Goal: Complete application form: Complete application form

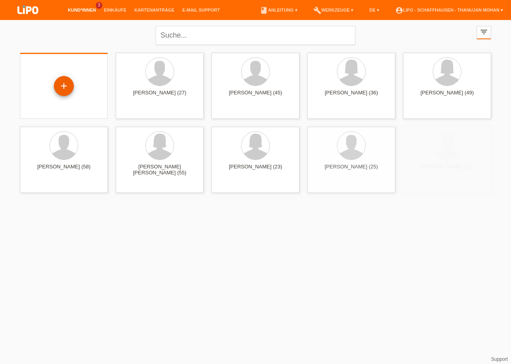
click at [65, 87] on div "+" at bounding box center [64, 86] width 20 height 20
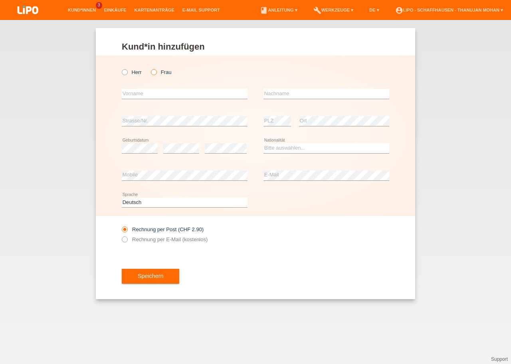
click at [150, 68] on icon at bounding box center [150, 68] width 0 height 0
click at [155, 72] on input "Frau" at bounding box center [153, 71] width 5 height 5
radio input "true"
click at [157, 93] on input "text" at bounding box center [185, 94] width 126 height 10
type input "Gülsen"
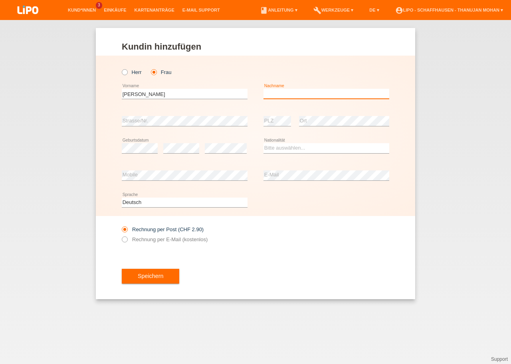
click at [286, 94] on input "text" at bounding box center [327, 94] width 126 height 10
type input "Dedeoglu-Varol"
click at [264, 143] on select "Bitte auswählen... Schweiz Deutschland Liechtenstein Österreich ------------ Af…" at bounding box center [327, 148] width 126 height 10
select select "CH"
click at [0, 0] on option "[GEOGRAPHIC_DATA]" at bounding box center [0, 0] width 0 height 0
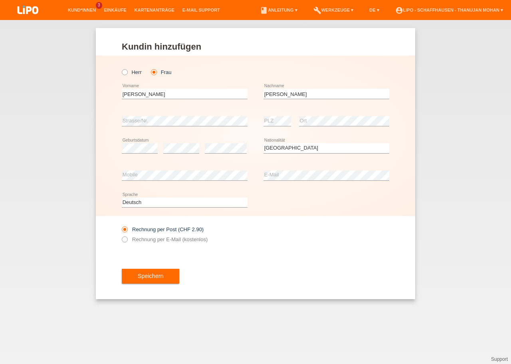
click at [218, 153] on icon at bounding box center [226, 153] width 42 height 0
click at [282, 250] on div "Rechnung per Post (CHF 2.90) Rechnung per E-Mail (kostenlos)" at bounding box center [256, 234] width 268 height 37
click at [161, 267] on div "Speichern" at bounding box center [256, 276] width 268 height 46
click at [161, 277] on span "Speichern" at bounding box center [151, 275] width 26 height 6
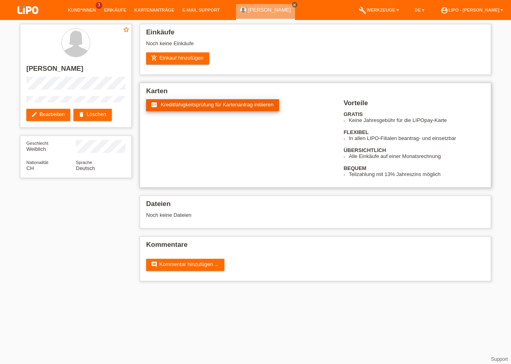
click at [193, 105] on span "Kreditfähigkeitsprüfung für Kartenantrag initiieren" at bounding box center [217, 104] width 113 height 6
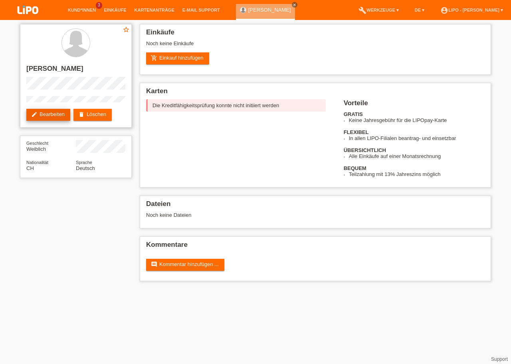
click at [59, 118] on link "edit Bearbeiten" at bounding box center [48, 115] width 44 height 12
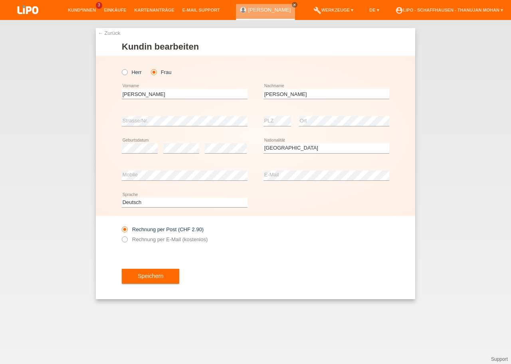
select select "CH"
click at [158, 275] on span "Speichern" at bounding box center [151, 275] width 26 height 6
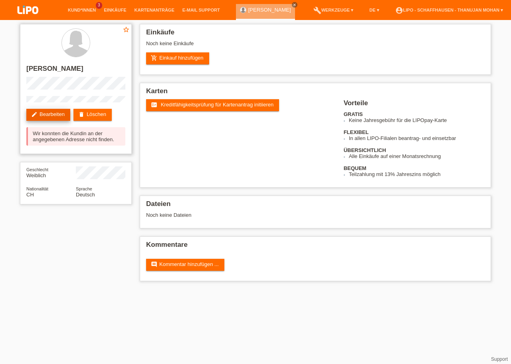
click at [54, 117] on link "edit Bearbeiten" at bounding box center [48, 115] width 44 height 12
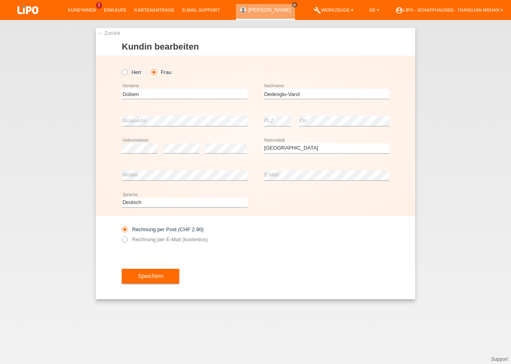
select select "CH"
click at [261, 226] on div "Rechnung per Post (CHF 2.90) Rechnung per E-Mail (kostenlos)" at bounding box center [256, 234] width 268 height 37
click at [152, 276] on span "Speichern" at bounding box center [151, 275] width 26 height 6
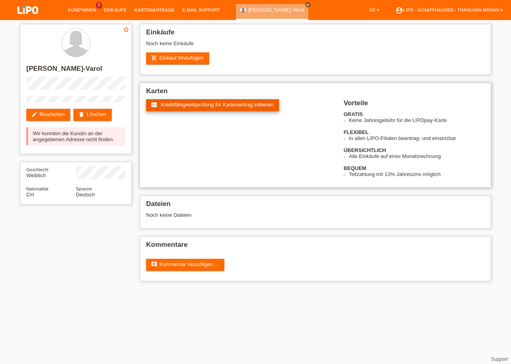
click at [213, 109] on link "fact_check Kreditfähigkeitsprüfung für Kartenantrag initiieren" at bounding box center [212, 105] width 133 height 12
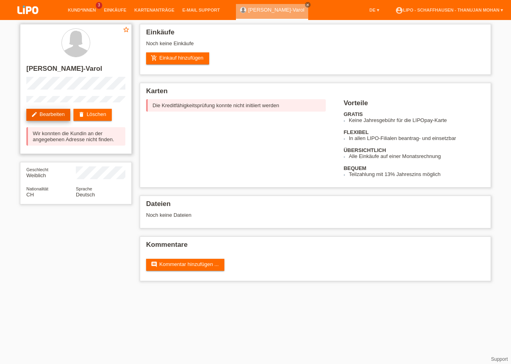
click at [57, 117] on link "edit Bearbeiten" at bounding box center [48, 115] width 44 height 12
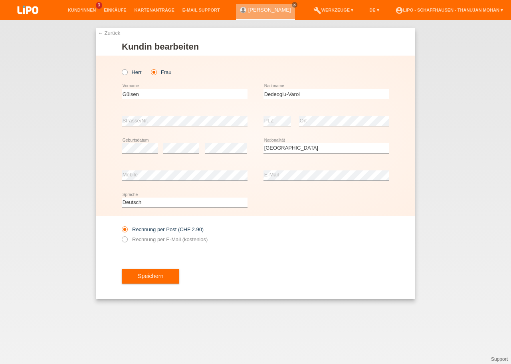
select select "CH"
click at [150, 283] on button "Speichern" at bounding box center [151, 275] width 58 height 15
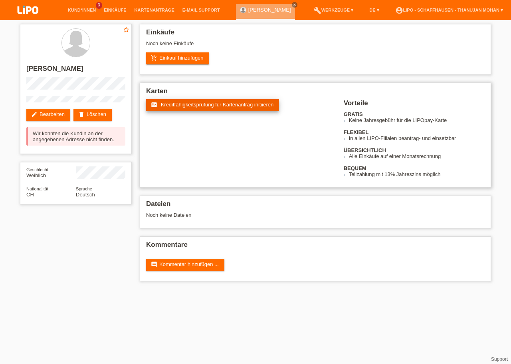
click at [185, 107] on span "Kreditfähigkeitsprüfung für Kartenantrag initiieren" at bounding box center [217, 104] width 113 height 6
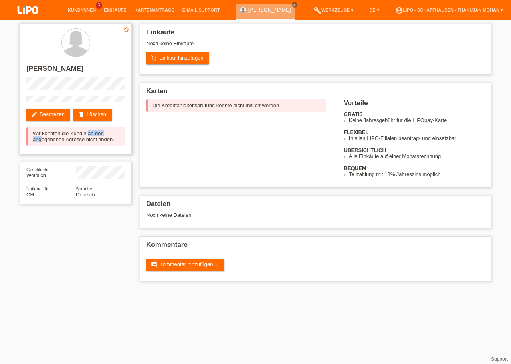
drag, startPoint x: 40, startPoint y: 134, endPoint x: 64, endPoint y: 132, distance: 23.6
click at [64, 132] on div "Wir konnten die Kundin an der angegebenen Adresse nicht finden." at bounding box center [75, 136] width 99 height 18
click at [121, 163] on div "star_border [PERSON_NAME] edit Bearbeiten delete Löschen Wir konnten die Kundin…" at bounding box center [76, 116] width 120 height 192
click at [89, 113] on link "delete Löschen" at bounding box center [93, 115] width 38 height 12
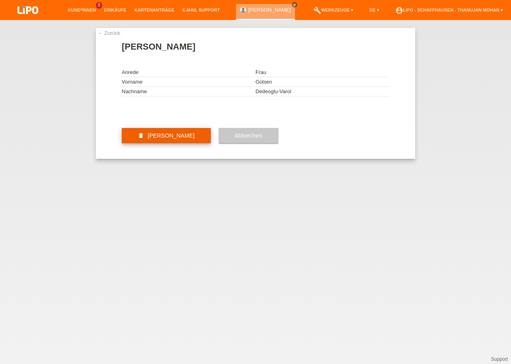
click at [174, 139] on span "Kundin löschen" at bounding box center [171, 135] width 47 height 6
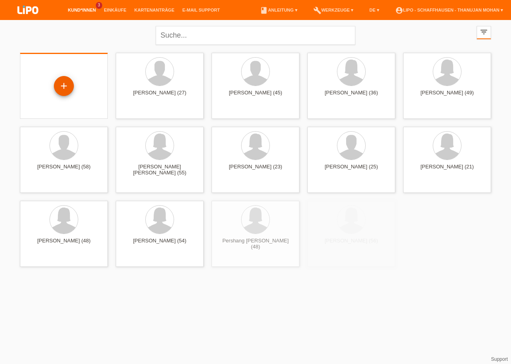
click at [57, 86] on div "+" at bounding box center [64, 86] width 20 height 20
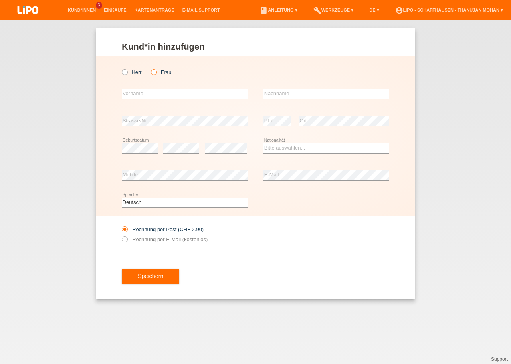
click at [150, 68] on icon at bounding box center [150, 68] width 0 height 0
click at [153, 72] on input "Frau" at bounding box center [153, 71] width 5 height 5
radio input "true"
click at [151, 95] on input "text" at bounding box center [185, 94] width 126 height 10
type input "Gülsen"
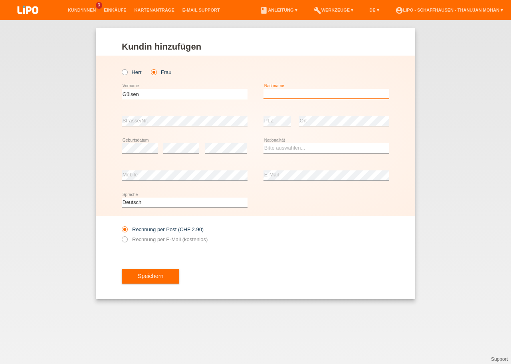
click at [271, 93] on input "text" at bounding box center [327, 94] width 126 height 10
type input "Dedeoglu"
click at [264, 143] on select "Bitte auswählen... Schweiz Deutschland Liechtenstein Österreich ------------ Af…" at bounding box center [327, 148] width 126 height 10
select select "CH"
click at [0, 0] on option "Schweiz" at bounding box center [0, 0] width 0 height 0
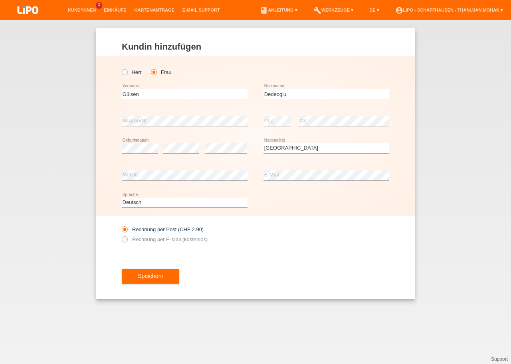
click at [198, 165] on div "error Mobile" at bounding box center [185, 175] width 126 height 27
click at [198, 169] on div "error Mobile" at bounding box center [185, 175] width 126 height 27
click at [309, 277] on div "Speichern" at bounding box center [256, 276] width 268 height 46
click at [133, 284] on button "Speichern" at bounding box center [151, 275] width 58 height 15
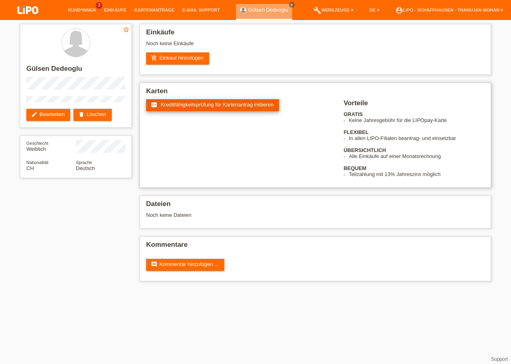
click at [186, 109] on link "fact_check Kreditfähigkeitsprüfung für Kartenantrag initiieren" at bounding box center [212, 105] width 133 height 12
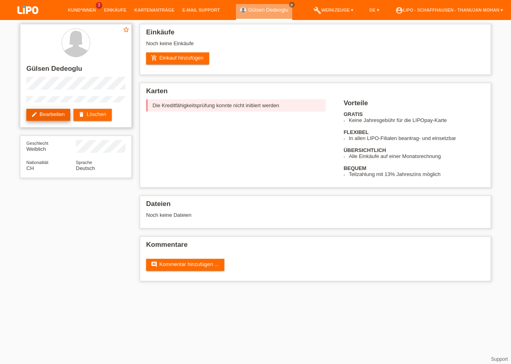
click at [52, 118] on link "edit Bearbeiten" at bounding box center [48, 115] width 44 height 12
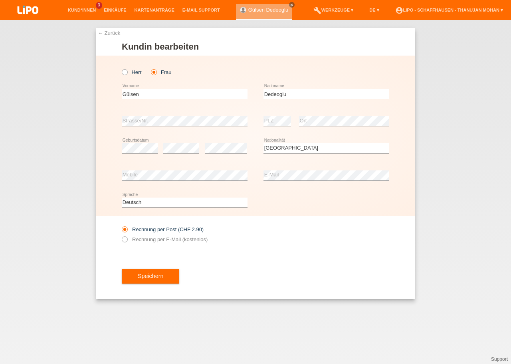
select select "CH"
click at [157, 274] on span "Speichern" at bounding box center [151, 275] width 26 height 6
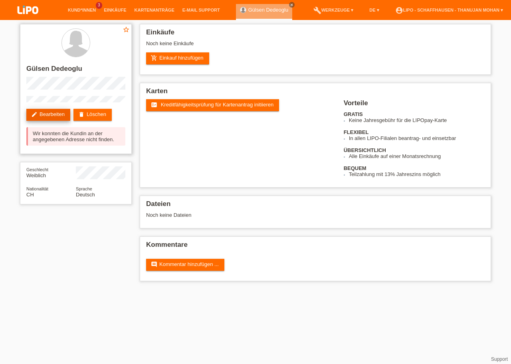
click at [51, 117] on link "edit Bearbeiten" at bounding box center [48, 115] width 44 height 12
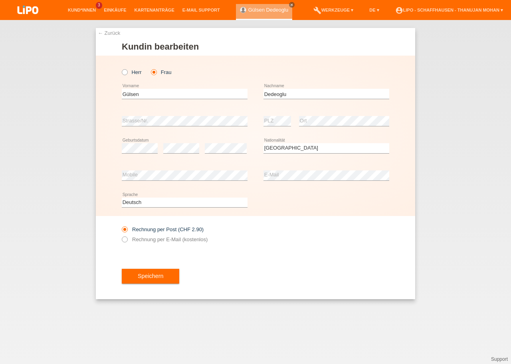
select select "CH"
drag, startPoint x: 282, startPoint y: 93, endPoint x: 287, endPoint y: 91, distance: 5.3
click at [284, 93] on input "Dedeoglu" at bounding box center [327, 94] width 126 height 10
click at [287, 91] on input "Dedeoglu" at bounding box center [327, 94] width 126 height 10
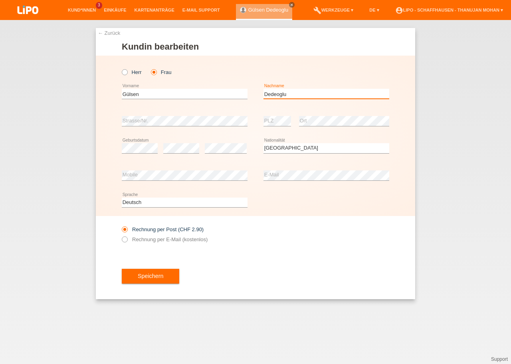
click at [287, 91] on input "Dedeoglu" at bounding box center [327, 94] width 126 height 10
type input "Varol"
drag, startPoint x: 292, startPoint y: 240, endPoint x: 284, endPoint y: 221, distance: 20.0
click at [291, 240] on div "Rechnung per Post (CHF 2.90) Rechnung per E-Mail (kostenlos)" at bounding box center [256, 234] width 268 height 37
click at [125, 277] on button "Speichern" at bounding box center [151, 275] width 58 height 15
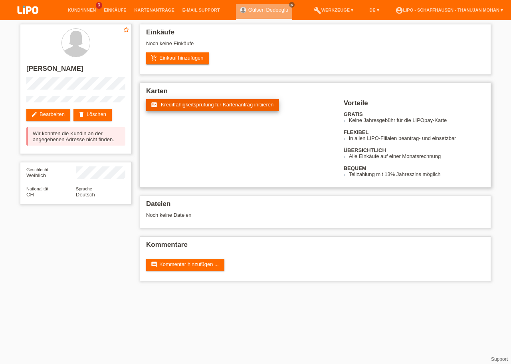
click at [183, 107] on span "Kreditfähigkeitsprüfung für Kartenantrag initiieren" at bounding box center [217, 104] width 113 height 6
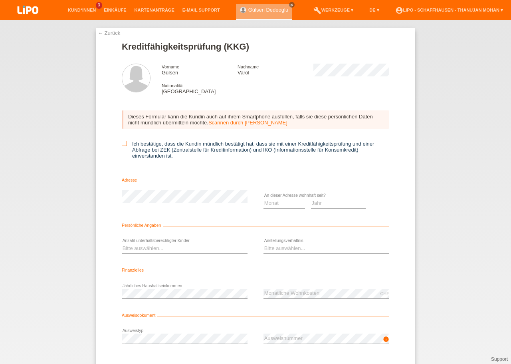
click at [122, 145] on icon at bounding box center [124, 143] width 5 height 5
click at [122, 145] on input "Ich bestätige, dass die Kundin mündlich bestätigt hat, dass sie mit einer Kredi…" at bounding box center [124, 143] width 5 height 5
checkbox input "true"
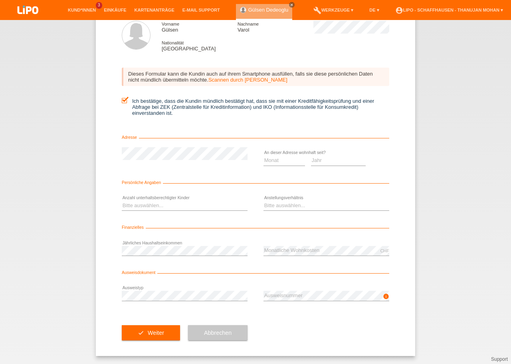
scroll to position [46, 0]
click at [311, 155] on select "Jahr 2025 2024 2023 2022 2021 2020 2019 2018 2017 2016 2015 2014 2013 2012 2011…" at bounding box center [338, 160] width 55 height 10
select select "2022"
click at [0, 0] on option "2022" at bounding box center [0, 0] width 0 height 0
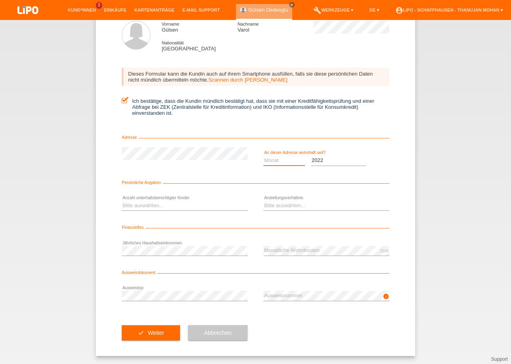
click at [264, 155] on select "Monat 01 02 03 04 05 06 07 08 09 10" at bounding box center [285, 160] width 42 height 10
select select "11"
click at [0, 0] on option "11" at bounding box center [0, 0] width 0 height 0
select select "0"
click at [0, 0] on option "0" at bounding box center [0, 0] width 0 height 0
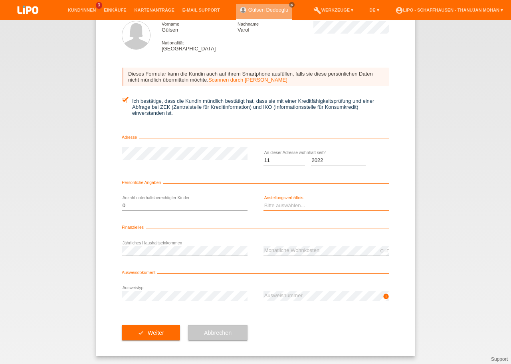
click at [264, 201] on select "Bitte auswählen... Unbefristet Befristet Lehrling/Student Pensioniert Nicht arb…" at bounding box center [327, 206] width 126 height 10
select select "UNLIMITED"
click at [0, 0] on option "Unbefristet" at bounding box center [0, 0] width 0 height 0
click at [133, 287] on div "error Ausweistyp" at bounding box center [185, 295] width 126 height 27
click at [288, 339] on div "check Weiter Abbrechen" at bounding box center [256, 332] width 268 height 46
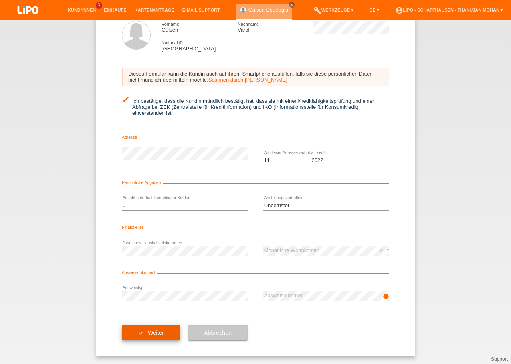
click at [157, 333] on span "Weiter" at bounding box center [156, 332] width 16 height 6
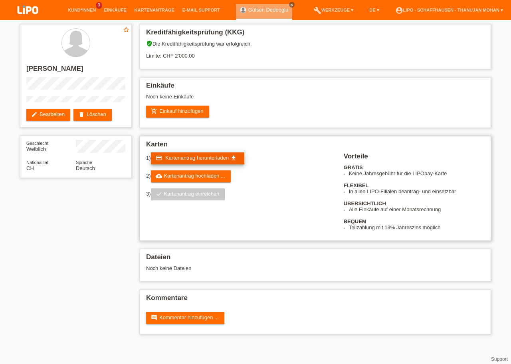
click at [193, 161] on span "Kartenantrag herunterladen" at bounding box center [197, 158] width 64 height 6
drag, startPoint x: 383, startPoint y: 234, endPoint x: 398, endPoint y: 234, distance: 15.2
click at [398, 230] on li "Teilzahlung mit 13% Jahreszins möglich" at bounding box center [417, 227] width 136 height 6
click at [397, 265] on h2 "Dateien" at bounding box center [315, 259] width 339 height 12
